Goal: Use online tool/utility: Utilize a website feature to perform a specific function

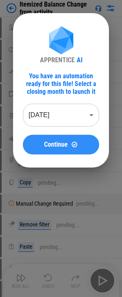
click at [60, 147] on span "Continue" at bounding box center [56, 144] width 24 height 7
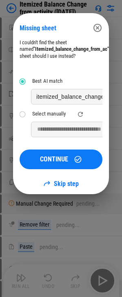
click at [84, 99] on p "itemized_balance_change_from_ac" at bounding box center [82, 96] width 92 height 8
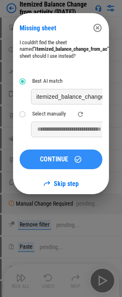
click at [62, 159] on span "CONTINUE" at bounding box center [54, 159] width 28 height 7
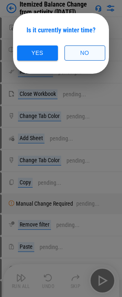
click at [83, 54] on button "No" at bounding box center [85, 52] width 41 height 15
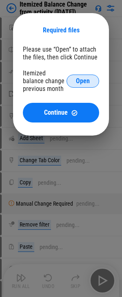
click at [84, 82] on span "Open" at bounding box center [83, 81] width 14 height 7
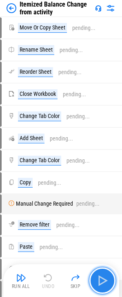
click at [99, 280] on img "button" at bounding box center [102, 280] width 13 height 13
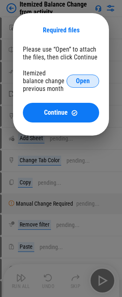
click at [82, 82] on span "Open" at bounding box center [83, 81] width 14 height 7
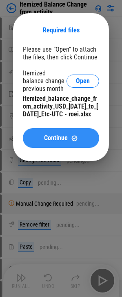
click at [53, 141] on span "Continue" at bounding box center [56, 138] width 24 height 7
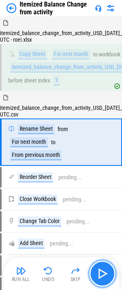
click at [96, 268] on img "button" at bounding box center [102, 274] width 13 height 13
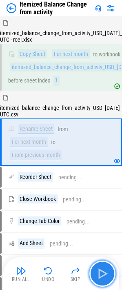
click at [103, 274] on img "button" at bounding box center [102, 274] width 13 height 13
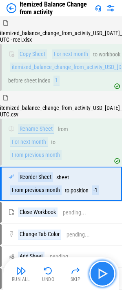
click at [100, 274] on img "button" at bounding box center [102, 274] width 13 height 13
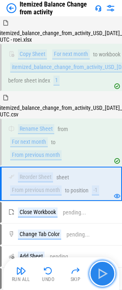
click at [101, 276] on img "button" at bounding box center [102, 274] width 13 height 13
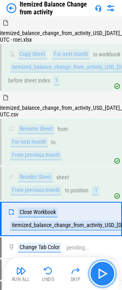
click at [102, 274] on img "button" at bounding box center [102, 274] width 13 height 13
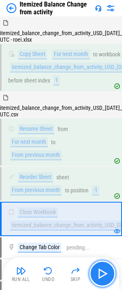
click at [101, 273] on img "button" at bounding box center [102, 274] width 13 height 13
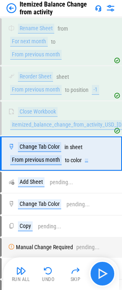
scroll to position [111, 0]
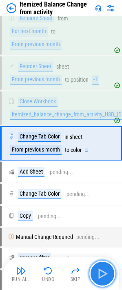
click at [102, 273] on img "button" at bounding box center [102, 274] width 13 height 13
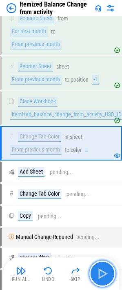
click at [102, 273] on img "button" at bounding box center [102, 274] width 13 height 13
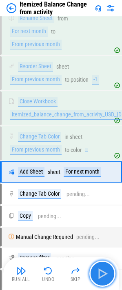
click at [99, 275] on img "button" at bounding box center [102, 274] width 13 height 13
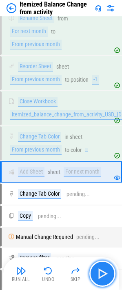
click at [99, 275] on img "button" at bounding box center [102, 274] width 13 height 13
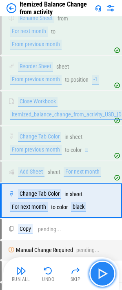
click at [99, 277] on img "button" at bounding box center [102, 274] width 13 height 13
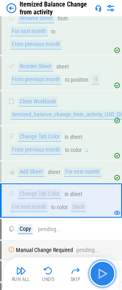
click at [99, 277] on img "button" at bounding box center [102, 274] width 13 height 13
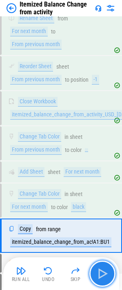
click at [100, 275] on img "button" at bounding box center [102, 274] width 13 height 13
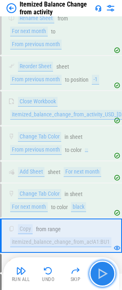
click at [100, 275] on img "button" at bounding box center [102, 274] width 13 height 13
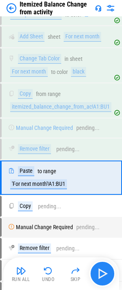
scroll to position [281, 0]
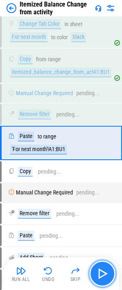
click at [100, 275] on img "button" at bounding box center [102, 274] width 13 height 13
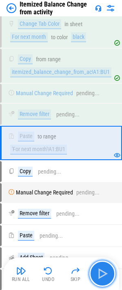
click at [100, 275] on img "button" at bounding box center [102, 274] width 13 height 13
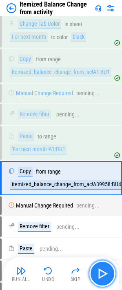
click at [98, 270] on img "button" at bounding box center [102, 274] width 13 height 13
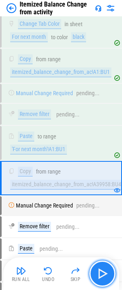
click at [103, 273] on img "button" at bounding box center [102, 274] width 13 height 13
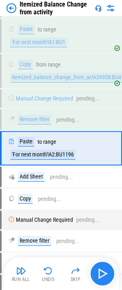
scroll to position [394, 0]
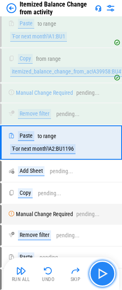
click at [101, 273] on img "button" at bounding box center [102, 274] width 13 height 13
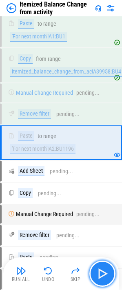
click at [103, 275] on img "button" at bounding box center [102, 274] width 13 height 13
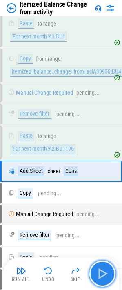
click at [101, 275] on img "button" at bounding box center [102, 274] width 13 height 13
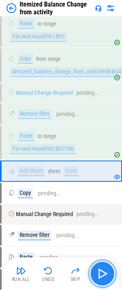
click at [99, 274] on img "button" at bounding box center [102, 274] width 13 height 13
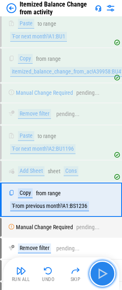
click at [101, 273] on img "button" at bounding box center [102, 274] width 13 height 13
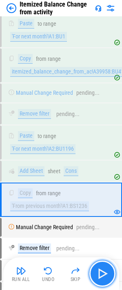
click at [101, 273] on img "button" at bounding box center [102, 274] width 13 height 13
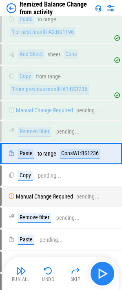
scroll to position [522, 0]
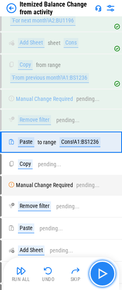
click at [101, 273] on img "button" at bounding box center [102, 274] width 13 height 13
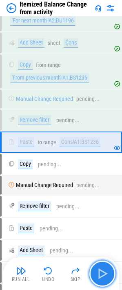
click at [101, 273] on img "button" at bounding box center [102, 274] width 13 height 13
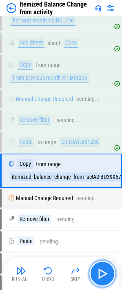
click at [96, 271] on img "button" at bounding box center [102, 274] width 13 height 13
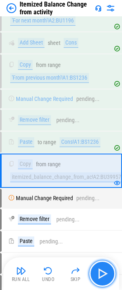
click at [103, 273] on img "button" at bounding box center [102, 274] width 13 height 13
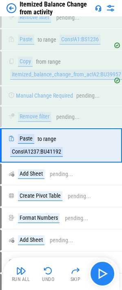
scroll to position [629, 0]
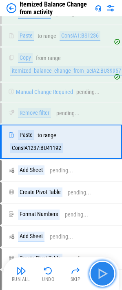
click at [103, 273] on img "button" at bounding box center [102, 274] width 13 height 13
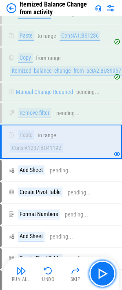
click at [111, 275] on button "button" at bounding box center [103, 274] width 26 height 26
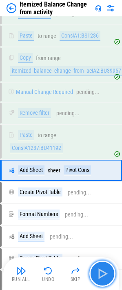
click at [106, 275] on img "button" at bounding box center [102, 274] width 13 height 13
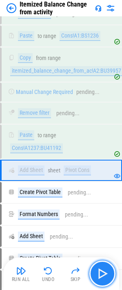
click at [103, 275] on img "button" at bounding box center [102, 274] width 13 height 13
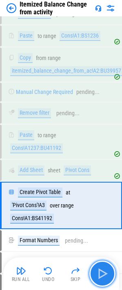
click at [103, 275] on img "button" at bounding box center [102, 274] width 13 height 13
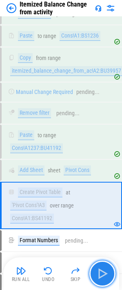
click at [103, 275] on img "button" at bounding box center [102, 274] width 13 height 13
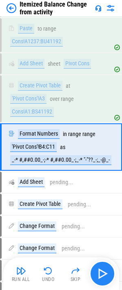
scroll to position [741, 0]
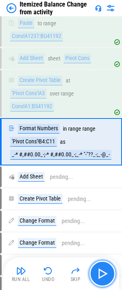
click at [103, 275] on img "button" at bounding box center [102, 274] width 13 height 13
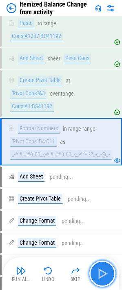
click at [103, 275] on img "button" at bounding box center [102, 274] width 13 height 13
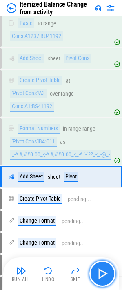
click at [103, 275] on img "button" at bounding box center [102, 274] width 13 height 13
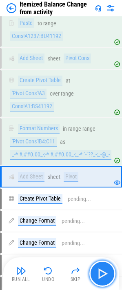
click at [103, 275] on img "button" at bounding box center [102, 274] width 13 height 13
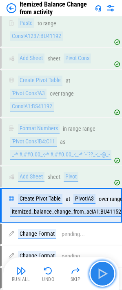
click at [103, 275] on img "button" at bounding box center [102, 274] width 13 height 13
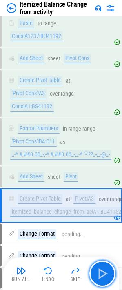
click at [104, 274] on img "button" at bounding box center [102, 274] width 13 height 13
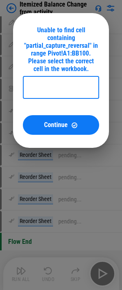
scroll to position [1023, 0]
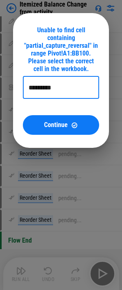
drag, startPoint x: 63, startPoint y: 79, endPoint x: 1, endPoint y: 78, distance: 61.8
click at [1, 78] on div "Unable to find cell containing "partial_capture_reversal" in range Pivot!A1:BB1…" at bounding box center [61, 80] width 122 height 161
click at [46, 80] on input "*********" at bounding box center [61, 87] width 77 height 23
drag, startPoint x: 46, startPoint y: 80, endPoint x: 87, endPoint y: 80, distance: 40.9
click at [86, 81] on input "*********" at bounding box center [61, 87] width 77 height 23
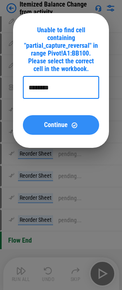
type input "********"
click at [65, 122] on span "Continue" at bounding box center [56, 125] width 24 height 7
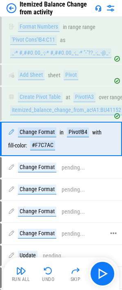
scroll to position [840, 0]
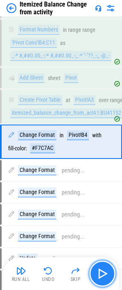
click at [100, 271] on img "button" at bounding box center [102, 274] width 13 height 13
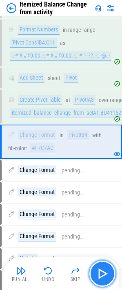
click at [100, 272] on img "button" at bounding box center [102, 274] width 13 height 13
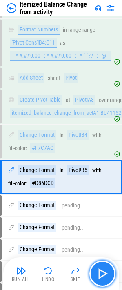
click at [101, 272] on img "button" at bounding box center [102, 274] width 13 height 13
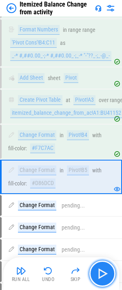
click at [101, 272] on img "button" at bounding box center [102, 274] width 13 height 13
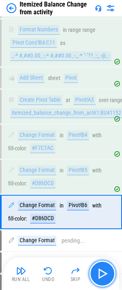
click at [101, 272] on img "button" at bounding box center [102, 274] width 13 height 13
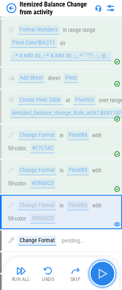
click at [101, 272] on img "button" at bounding box center [102, 274] width 13 height 13
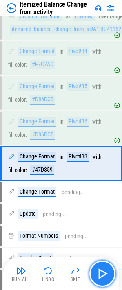
click at [101, 272] on img "button" at bounding box center [102, 274] width 13 height 13
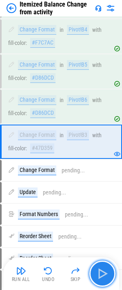
click at [101, 272] on img "button" at bounding box center [102, 274] width 13 height 13
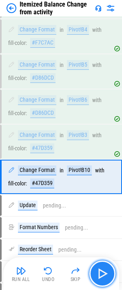
click at [101, 272] on img "button" at bounding box center [102, 274] width 13 height 13
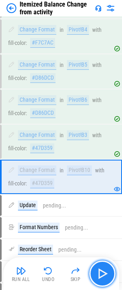
click at [101, 272] on img "button" at bounding box center [102, 274] width 13 height 13
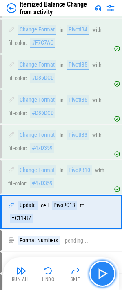
click at [101, 272] on img "button" at bounding box center [102, 274] width 13 height 13
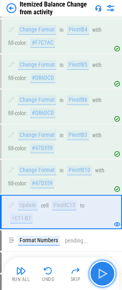
click at [101, 272] on img "button" at bounding box center [102, 274] width 13 height 13
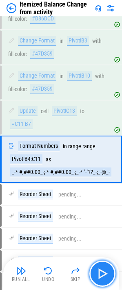
scroll to position [1058, 0]
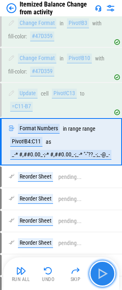
click at [101, 272] on img "button" at bounding box center [102, 274] width 13 height 13
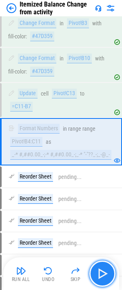
click at [101, 272] on img "button" at bounding box center [102, 274] width 13 height 13
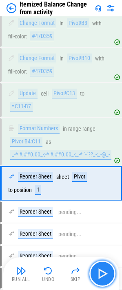
click at [101, 272] on img "button" at bounding box center [102, 274] width 13 height 13
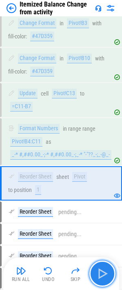
click at [101, 272] on img "button" at bounding box center [102, 274] width 13 height 13
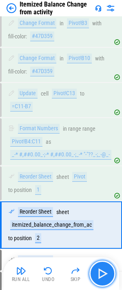
click at [101, 272] on img "button" at bounding box center [102, 274] width 13 height 13
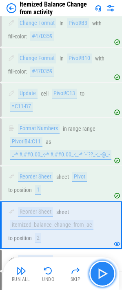
click at [101, 272] on img "button" at bounding box center [102, 274] width 13 height 13
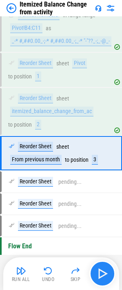
scroll to position [1180, 0]
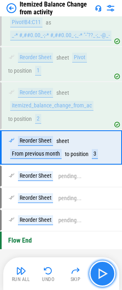
click at [101, 272] on img "button" at bounding box center [102, 274] width 13 height 13
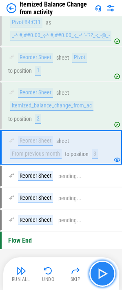
click at [101, 272] on img "button" at bounding box center [102, 274] width 13 height 13
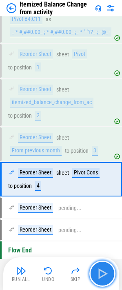
click at [101, 272] on img "button" at bounding box center [102, 274] width 13 height 13
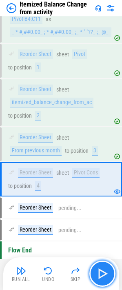
click at [101, 272] on img "button" at bounding box center [102, 274] width 13 height 13
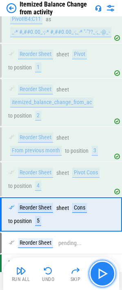
click at [101, 272] on img "button" at bounding box center [102, 274] width 13 height 13
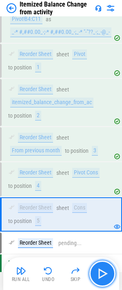
click at [101, 272] on img "button" at bounding box center [102, 274] width 13 height 13
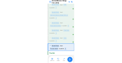
scroll to position [1220, 0]
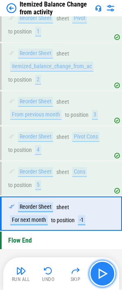
click at [101, 272] on img "button" at bounding box center [102, 274] width 13 height 13
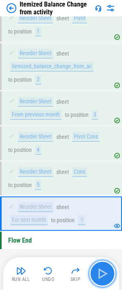
click at [101, 272] on img "button" at bounding box center [102, 274] width 13 height 13
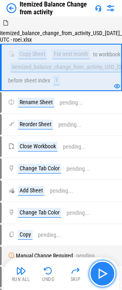
click at [101, 279] on img "button" at bounding box center [102, 274] width 13 height 13
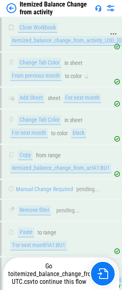
scroll to position [245, 0]
